Goal: Navigation & Orientation: Find specific page/section

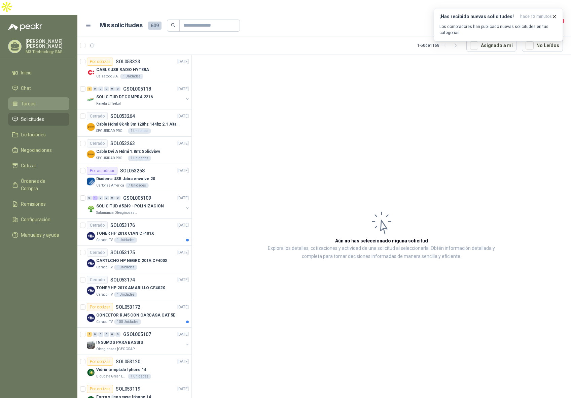
click at [31, 100] on span "Tareas" at bounding box center [28, 103] width 15 height 7
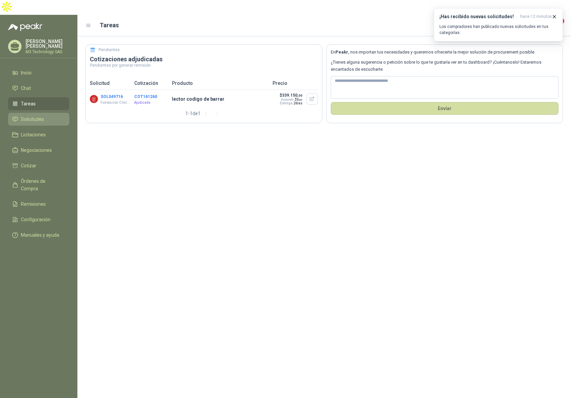
click at [32, 116] on span "Solicitudes" at bounding box center [32, 119] width 23 height 7
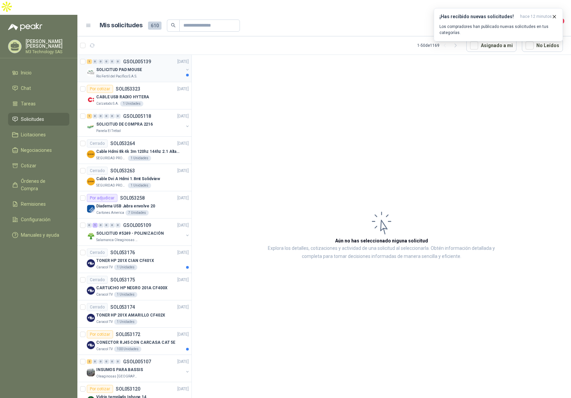
click at [153, 74] on div "Rio Fertil del Pacífico S.A.S." at bounding box center [139, 76] width 87 height 5
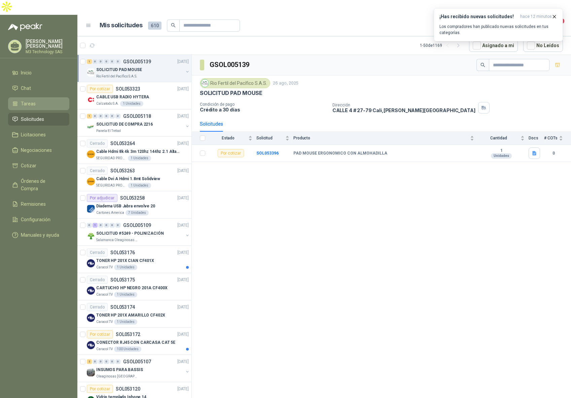
click at [31, 100] on span "Tareas" at bounding box center [28, 103] width 15 height 7
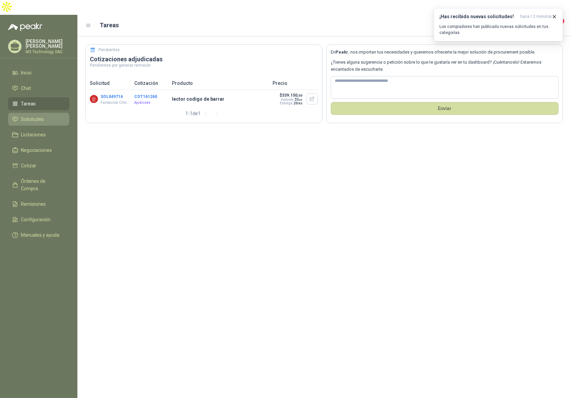
click at [34, 116] on span "Solicitudes" at bounding box center [32, 119] width 23 height 7
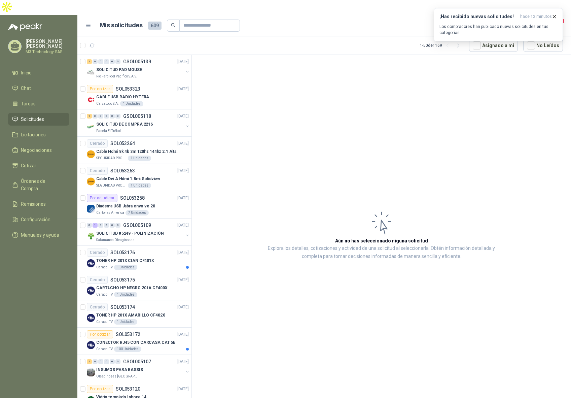
click at [562, 18] on span "4" at bounding box center [561, 21] width 7 height 6
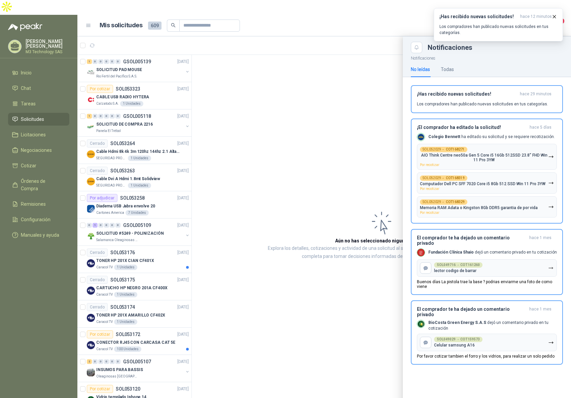
click at [337, 70] on div at bounding box center [324, 224] width 494 height 376
